Goal: Task Accomplishment & Management: Manage account settings

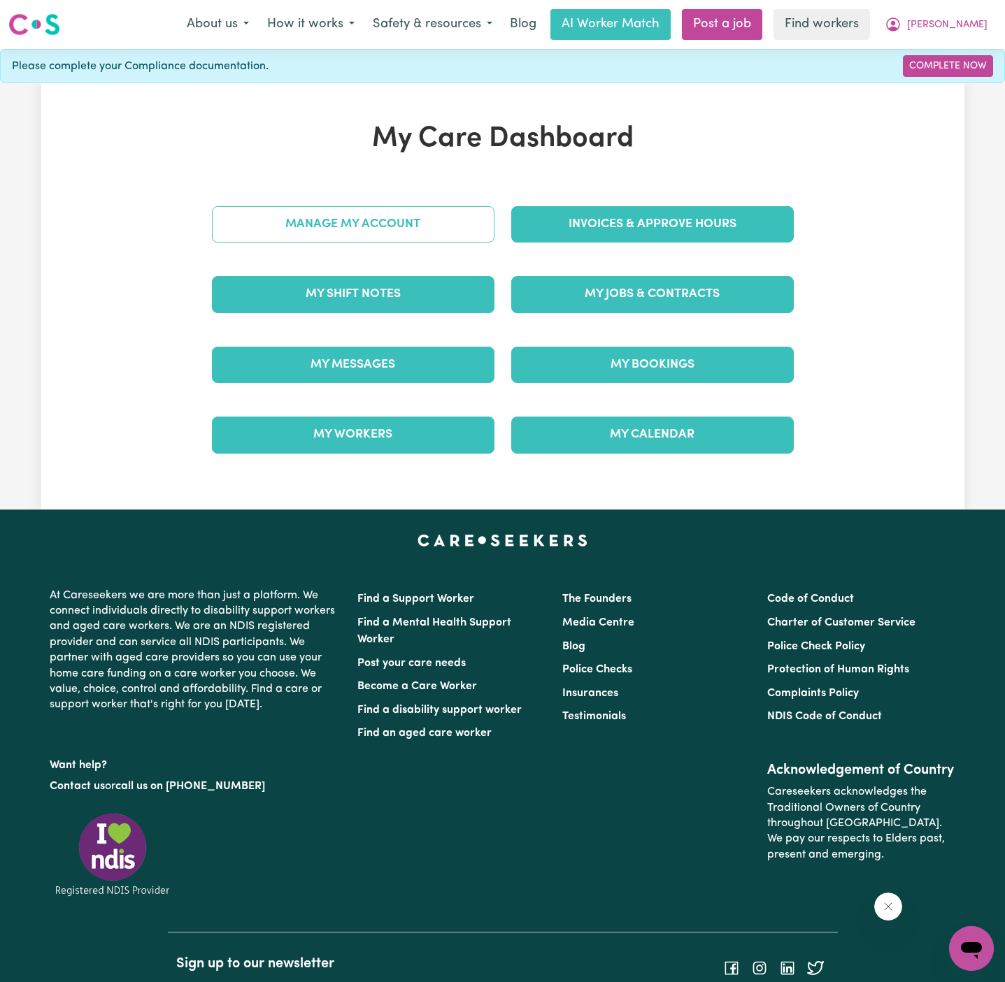
click at [408, 227] on link "Manage My Account" at bounding box center [353, 224] width 283 height 36
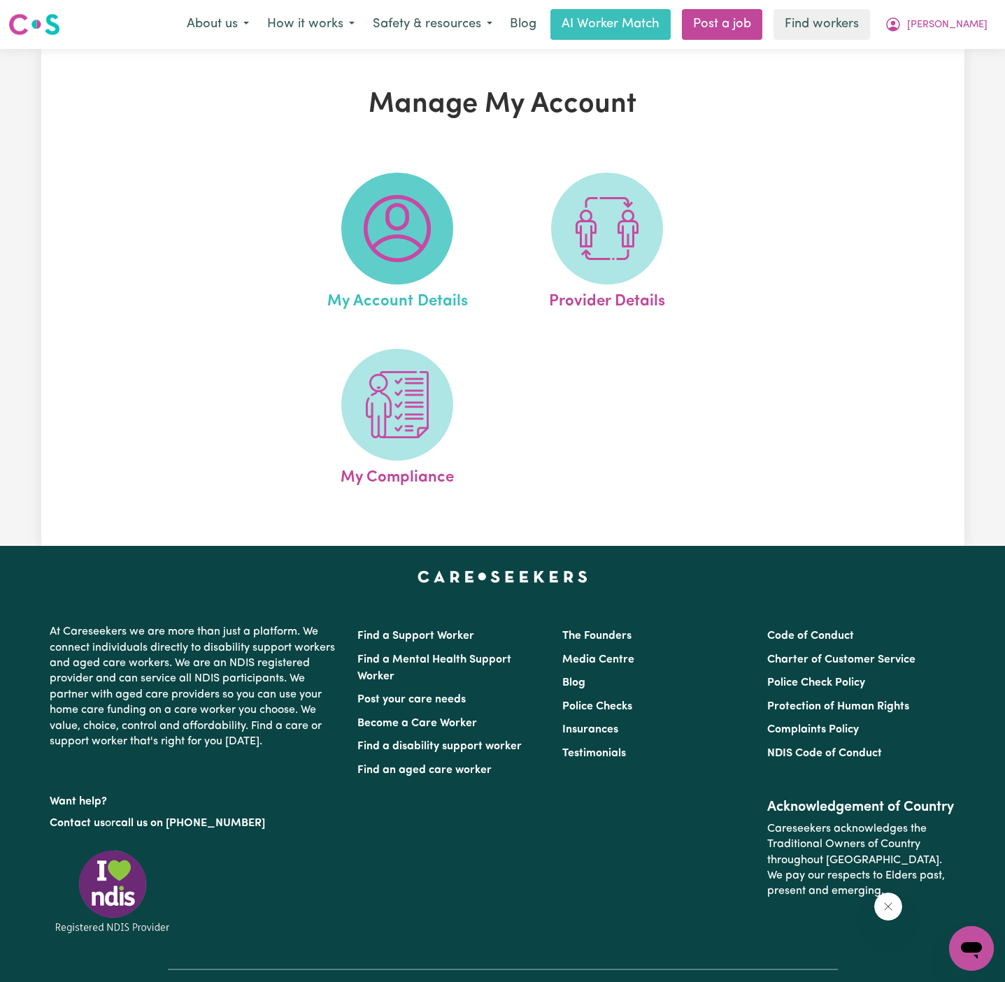
click at [407, 224] on img at bounding box center [397, 228] width 67 height 67
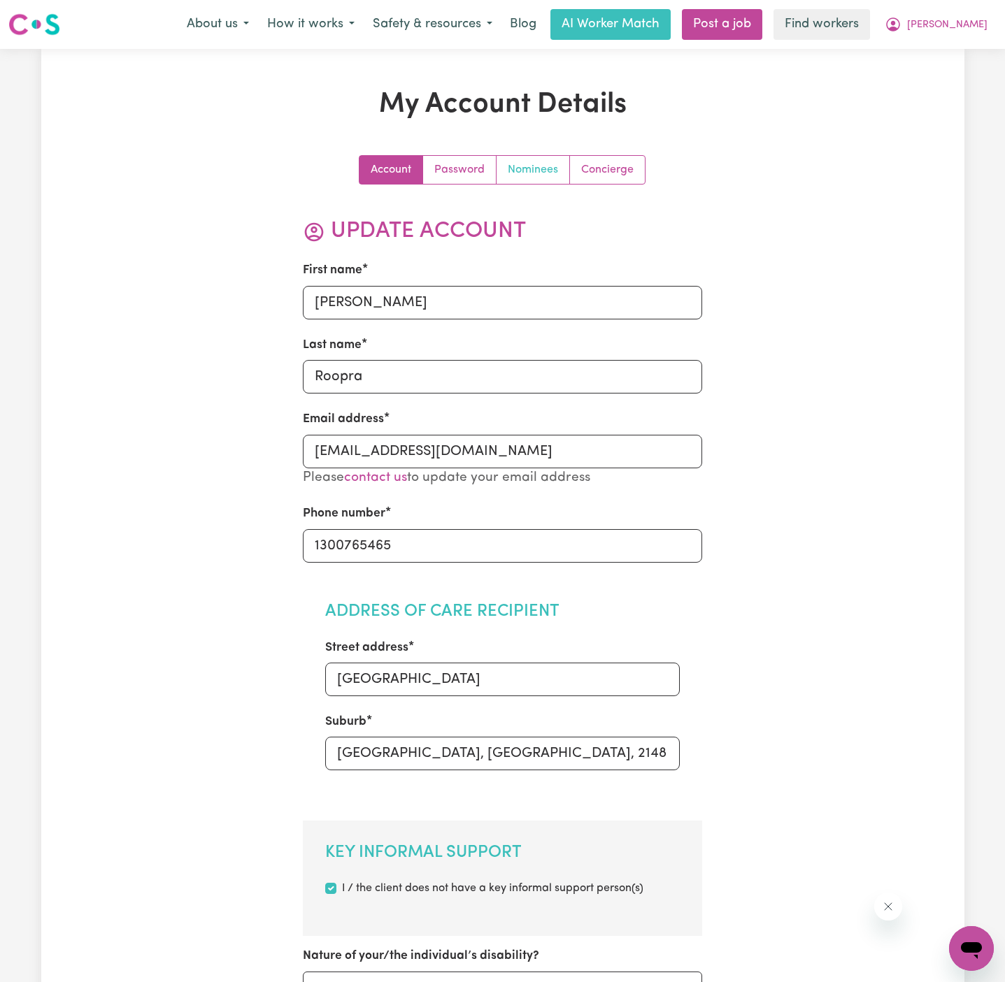
click at [534, 175] on link "Nominees" at bounding box center [532, 170] width 73 height 28
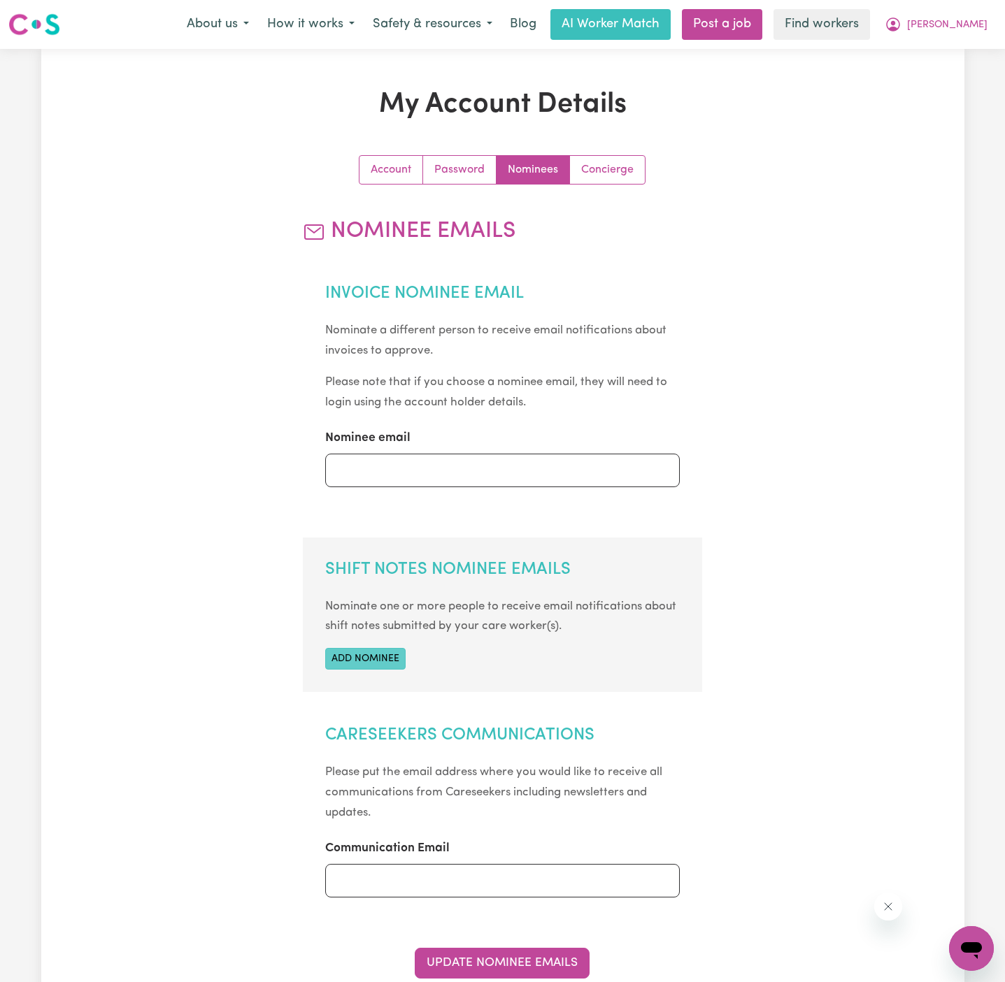
click at [389, 657] on button "Add nominee" at bounding box center [365, 659] width 80 height 22
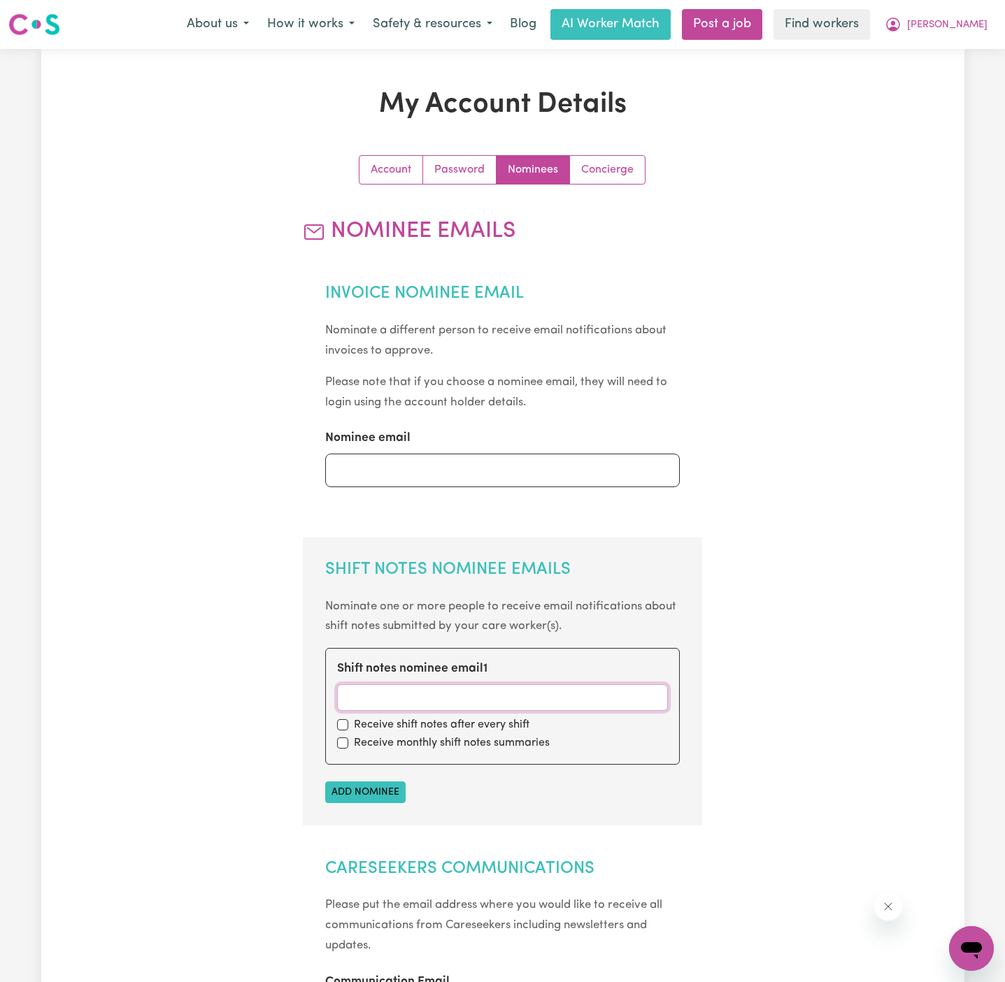
click at [395, 699] on input "Shift notes nominee email 1" at bounding box center [502, 698] width 331 height 27
paste input "[EMAIL_ADDRESS][DOMAIN_NAME]"
type input "[EMAIL_ADDRESS][DOMAIN_NAME]"
click at [343, 723] on input "checkbox" at bounding box center [342, 725] width 11 height 11
checkbox input "true"
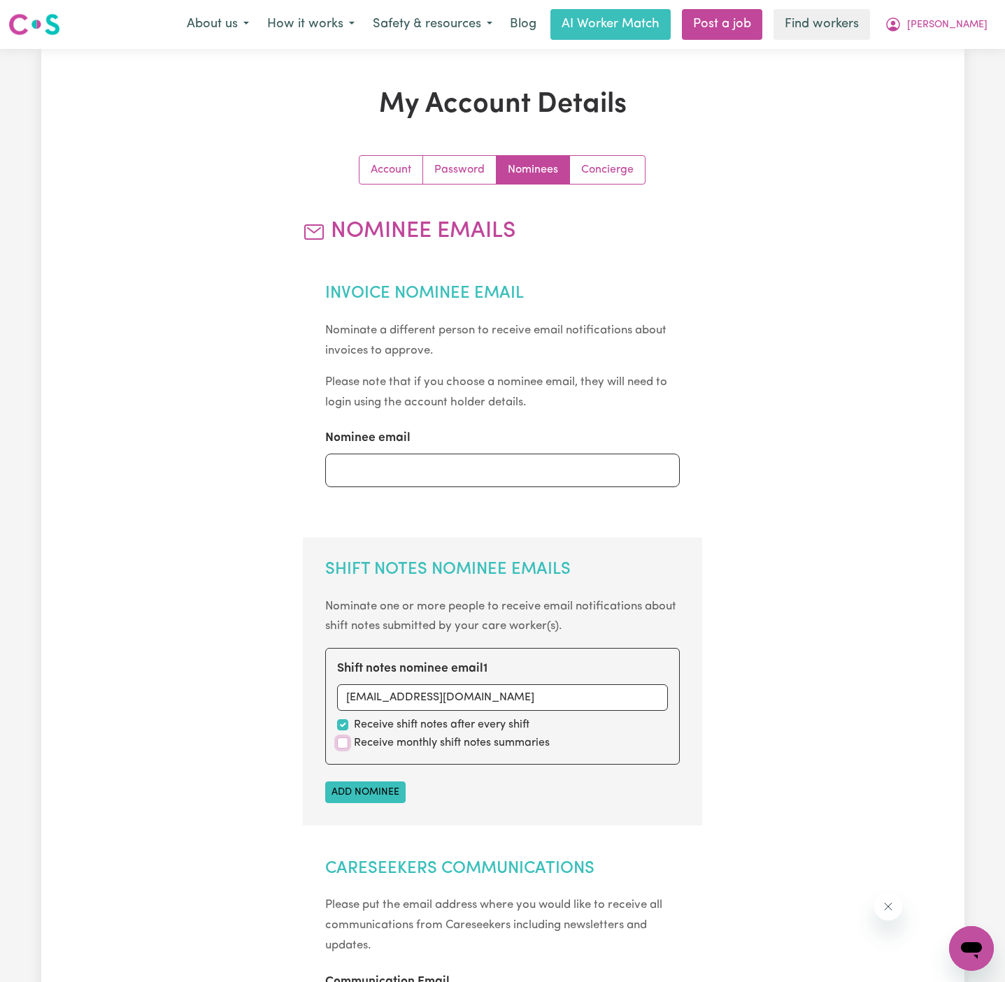
click at [343, 738] on input "checkbox" at bounding box center [342, 743] width 11 height 11
checkbox input "true"
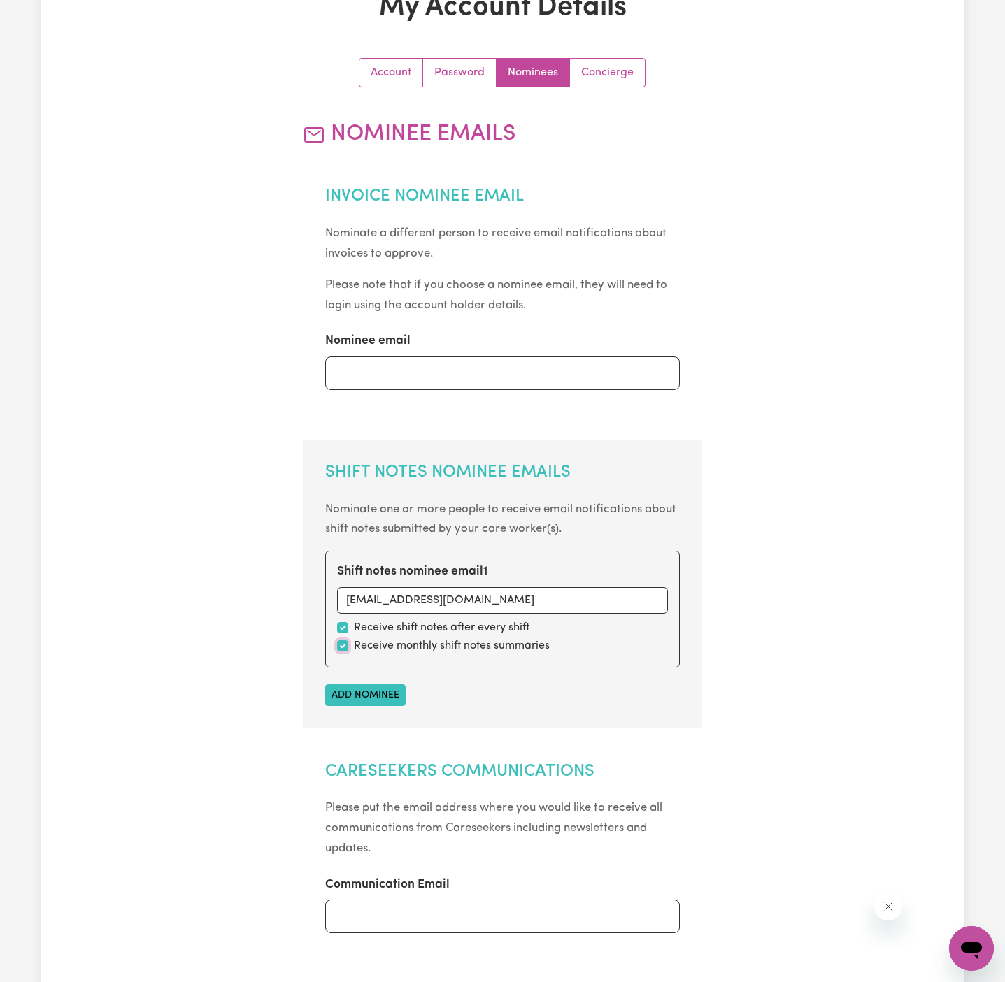
scroll to position [198, 0]
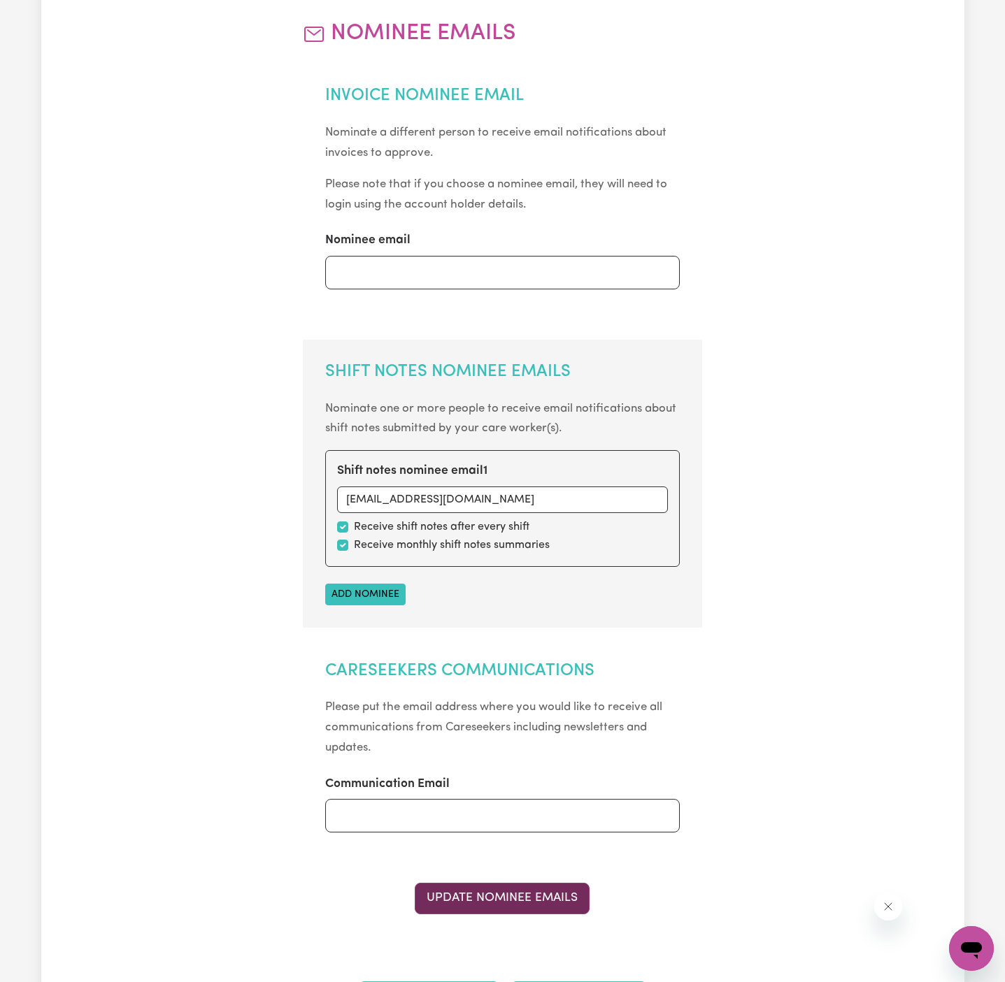
click at [537, 904] on button "Update Nominee Emails" at bounding box center [502, 898] width 175 height 31
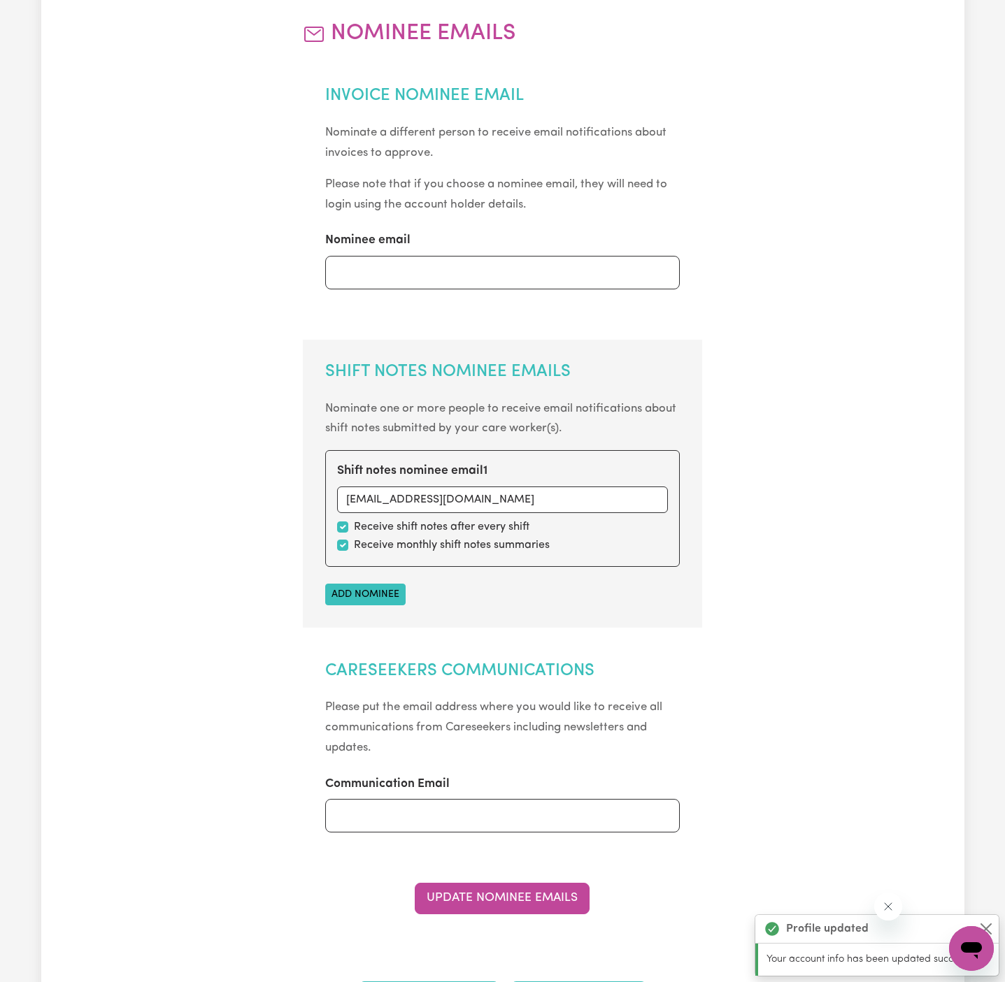
scroll to position [0, 0]
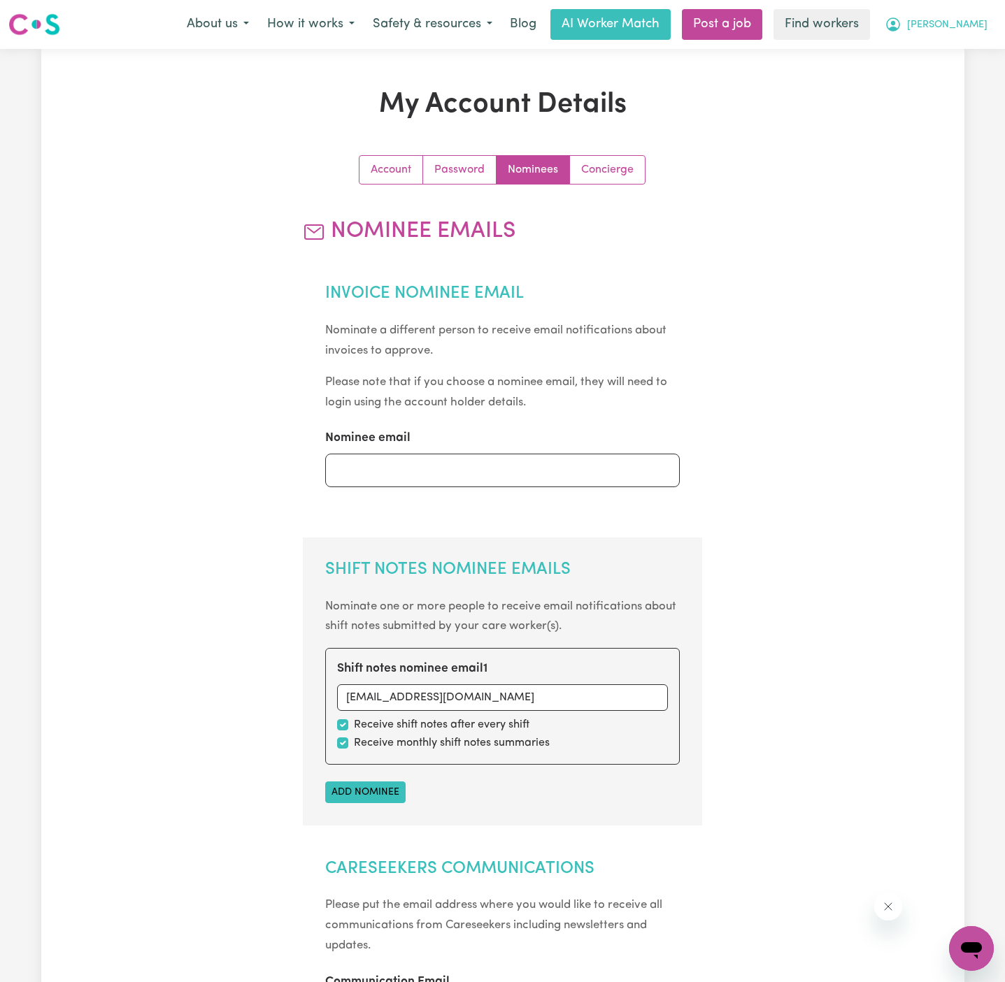
click at [972, 22] on span "[PERSON_NAME]" at bounding box center [947, 24] width 80 height 15
click at [965, 59] on link "My Dashboard" at bounding box center [940, 54] width 110 height 27
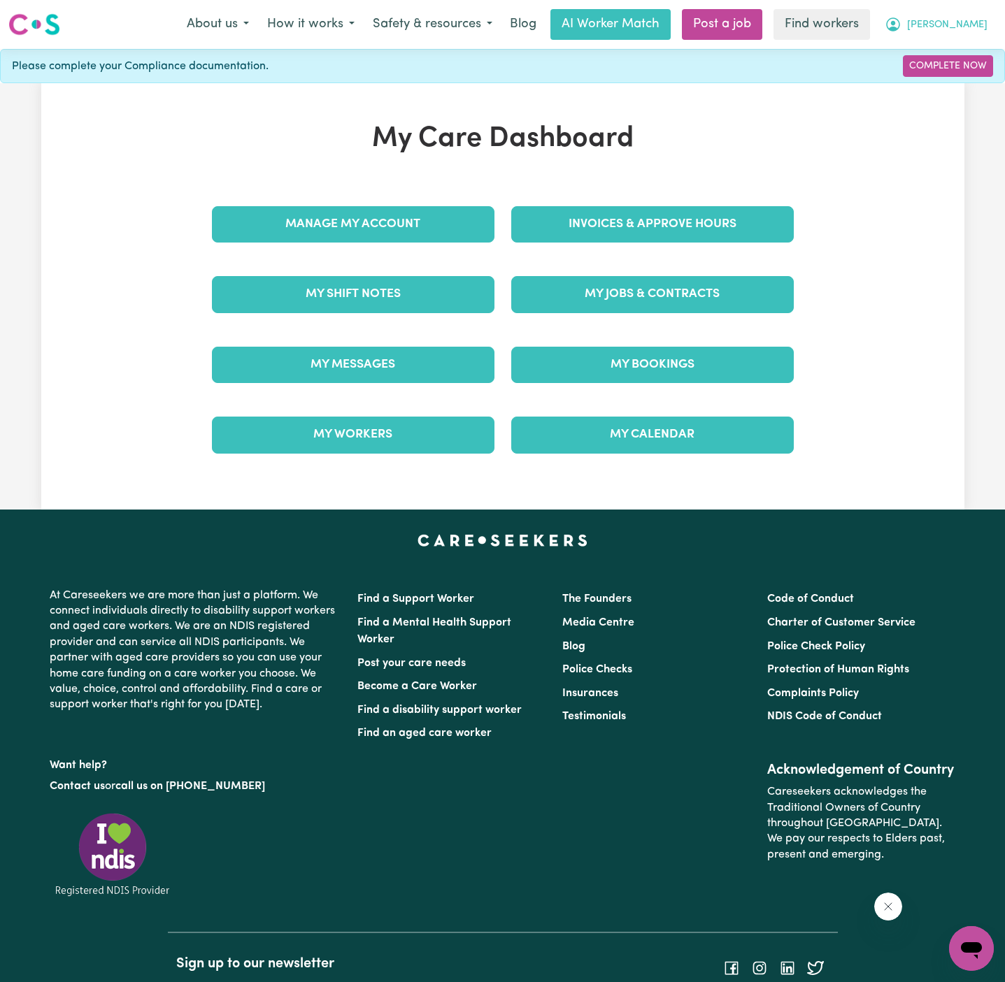
click at [968, 31] on span "[PERSON_NAME]" at bounding box center [947, 24] width 80 height 15
click at [963, 83] on link "Logout" at bounding box center [940, 80] width 110 height 27
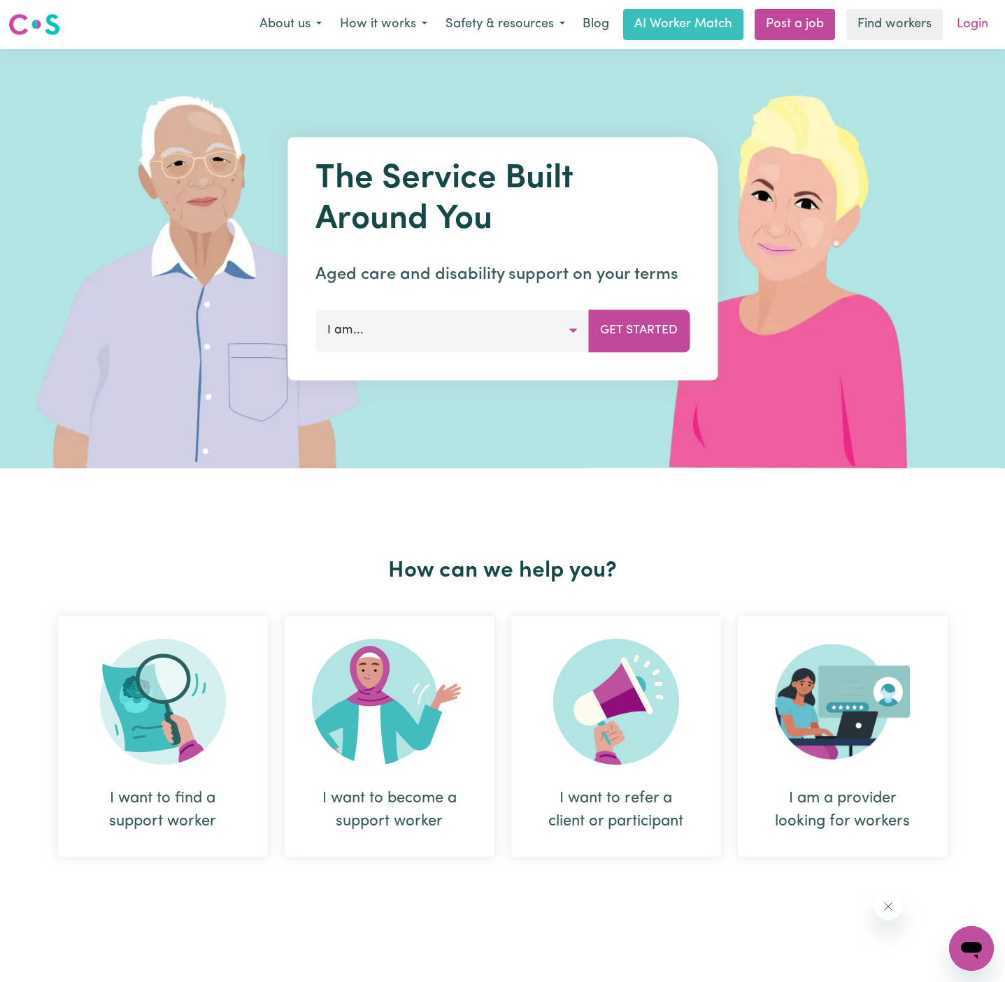
click at [975, 22] on link "Login" at bounding box center [972, 24] width 48 height 31
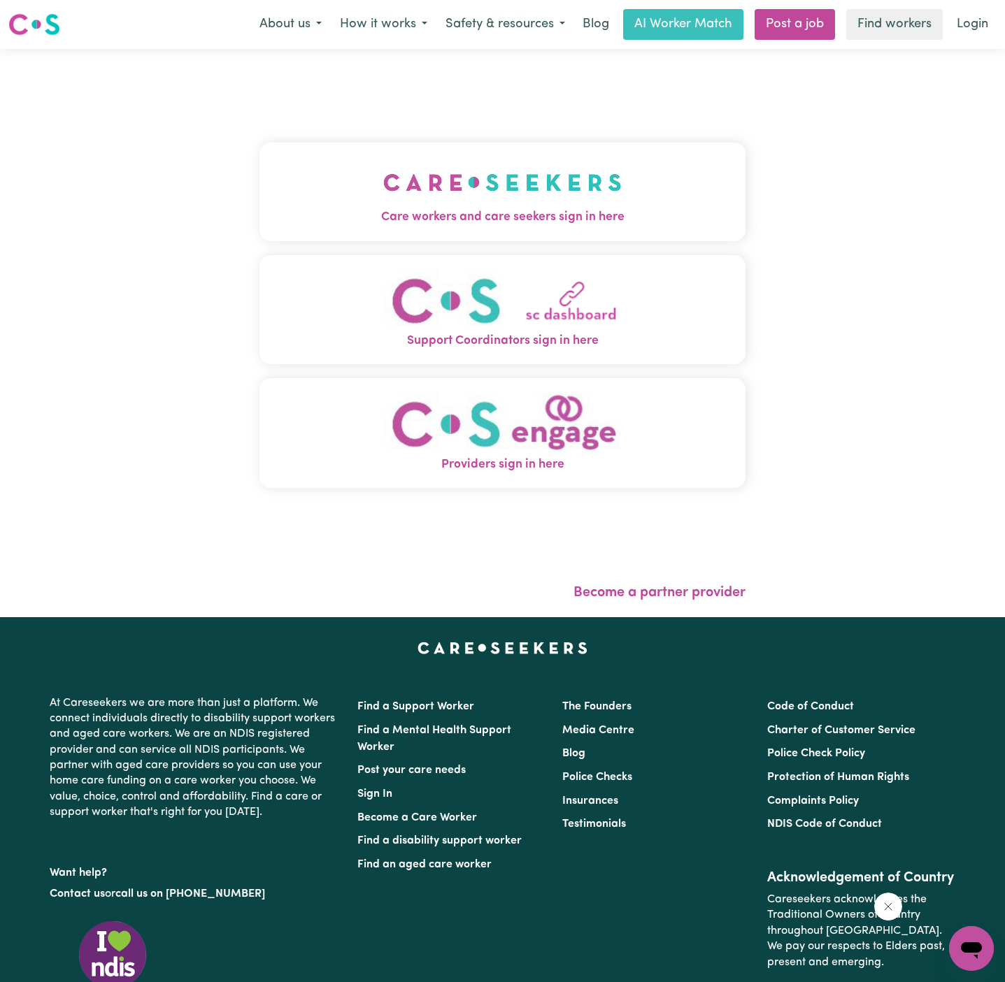
click at [364, 235] on button "Care workers and care seekers sign in here" at bounding box center [502, 192] width 486 height 98
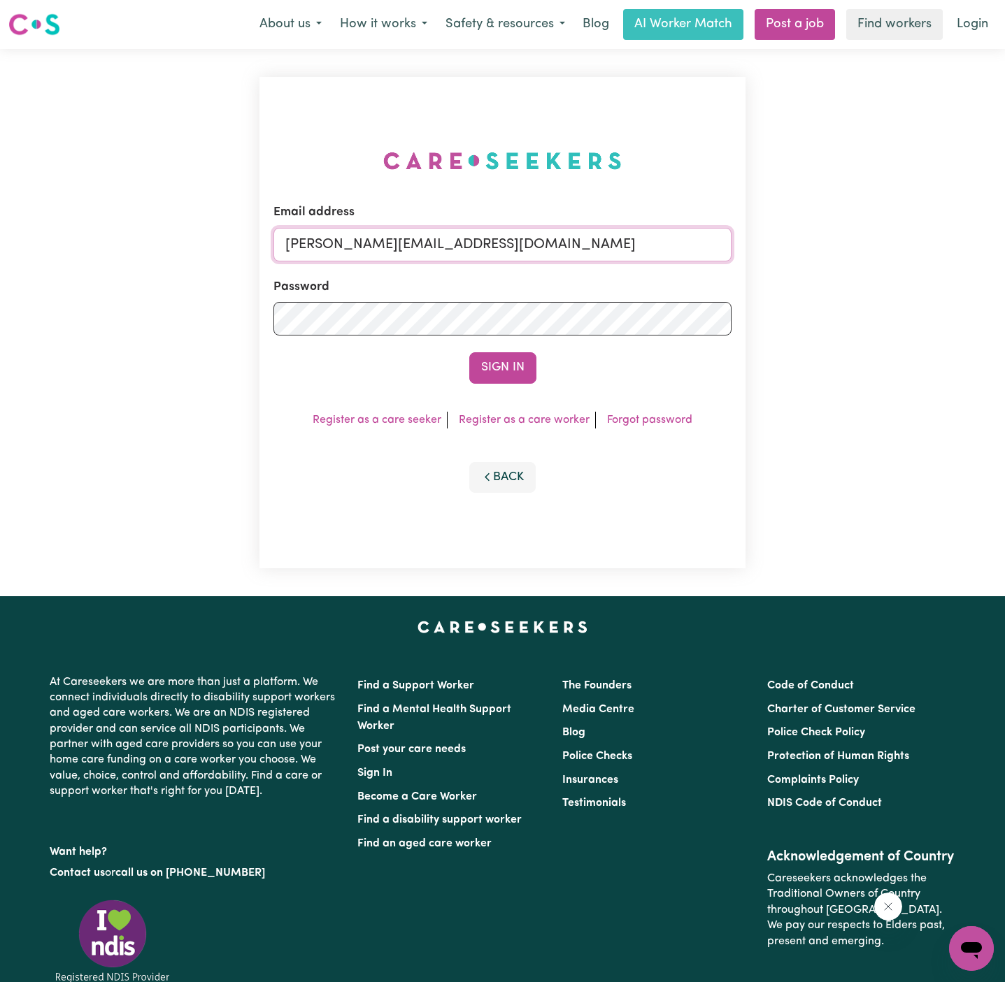
click at [501, 246] on input "[PERSON_NAME][EMAIL_ADDRESS][DOMAIN_NAME]" at bounding box center [502, 245] width 458 height 34
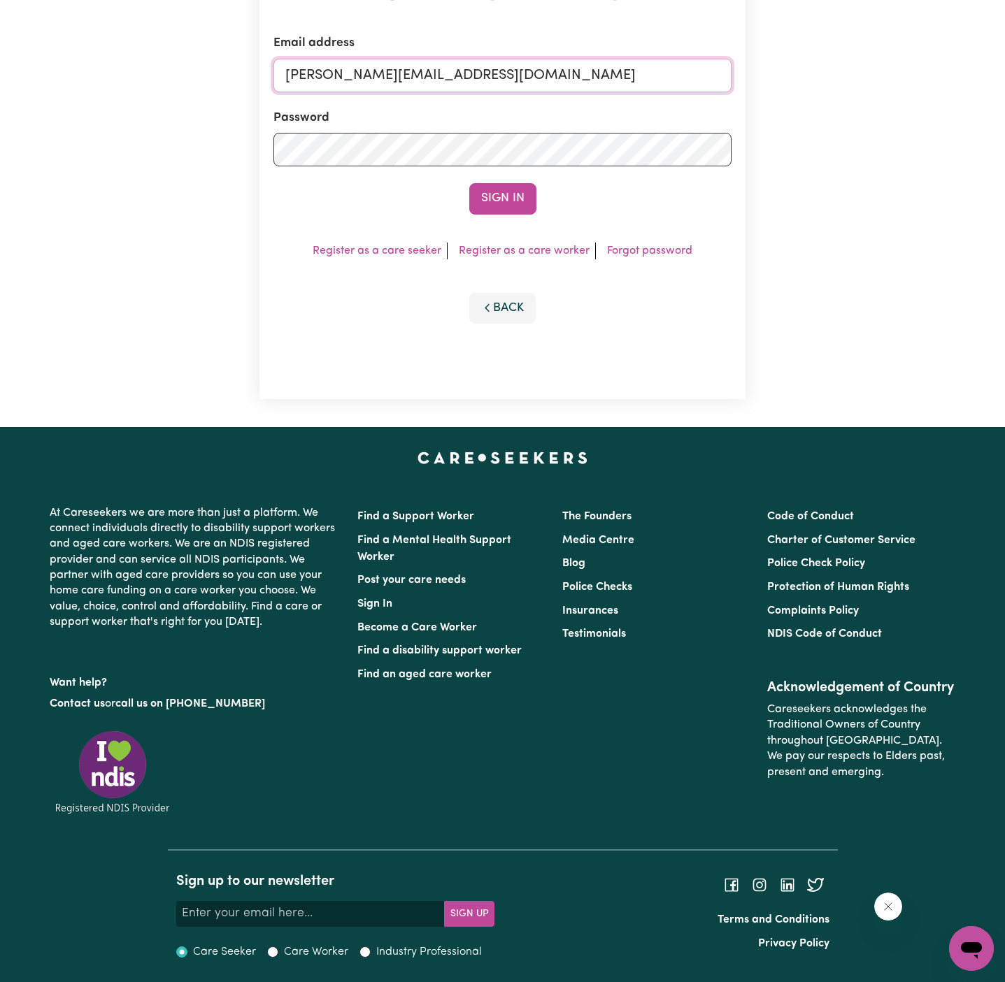
click at [503, 84] on input "[PERSON_NAME][EMAIL_ADDRESS][DOMAIN_NAME]" at bounding box center [502, 76] width 458 height 34
drag, startPoint x: 359, startPoint y: 77, endPoint x: 781, endPoint y: 77, distance: 421.7
click at [781, 77] on div "Email address superuser~[EMAIL_ADDRESS][DOMAIN_NAME] Password Sign In Register …" at bounding box center [502, 154] width 1005 height 548
type input "[EMAIL_ADDRESS][DOMAIN_NAME]"
click at [469, 183] on button "Sign In" at bounding box center [502, 198] width 67 height 31
